Goal: Find specific page/section: Find specific page/section

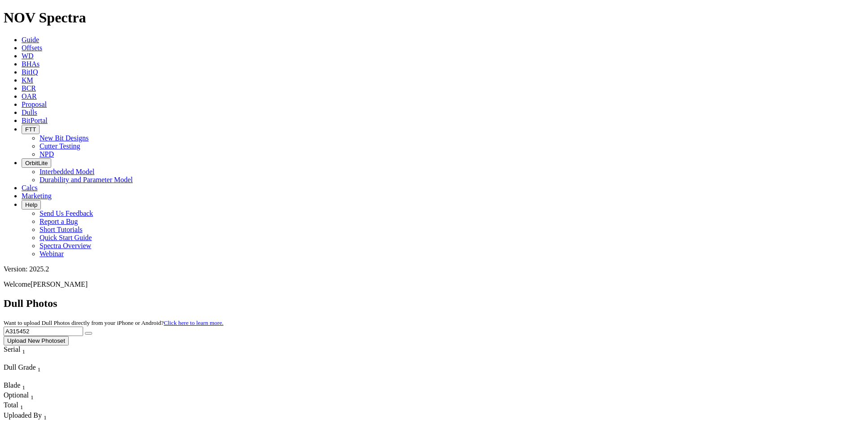
click at [83, 327] on input "A315452" at bounding box center [43, 331] width 79 height 9
paste input "21245"
type input "A321245"
click at [92, 332] on button "submit" at bounding box center [88, 333] width 7 height 3
